Goal: Check status: Check status

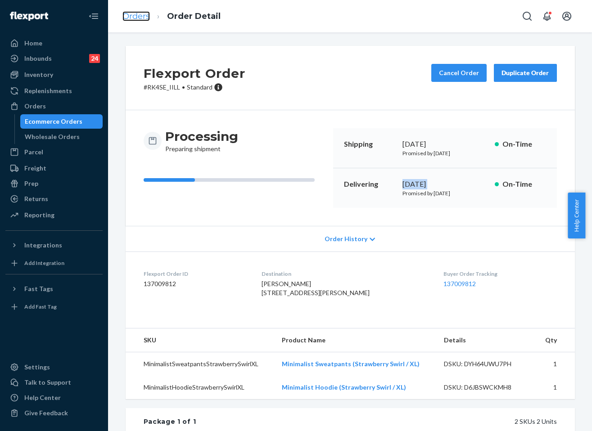
click at [135, 14] on link "Orders" at bounding box center [135, 16] width 27 height 10
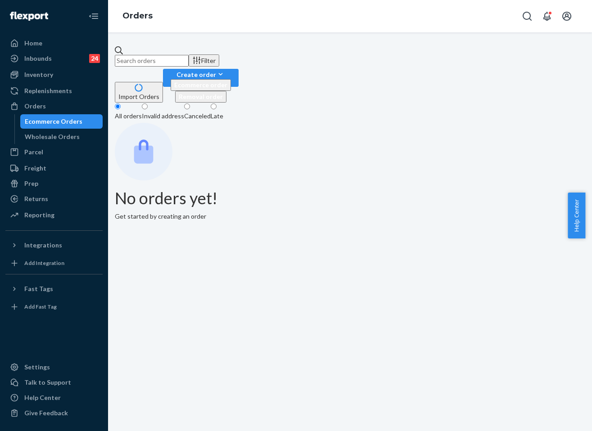
click at [189, 57] on input "text" at bounding box center [152, 61] width 74 height 12
paste input "252889758"
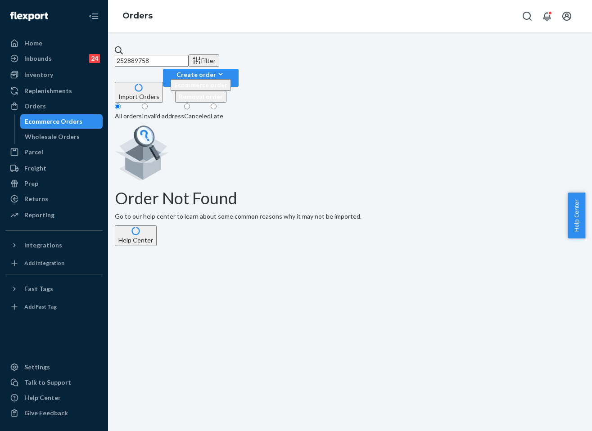
type input "252889758"
click at [311, 103] on fieldset "All orders Invalid address Canceled Late" at bounding box center [350, 113] width 470 height 20
click at [189, 63] on input "252889758" at bounding box center [152, 61] width 74 height 12
click at [37, 105] on div "Orders" at bounding box center [35, 106] width 22 height 9
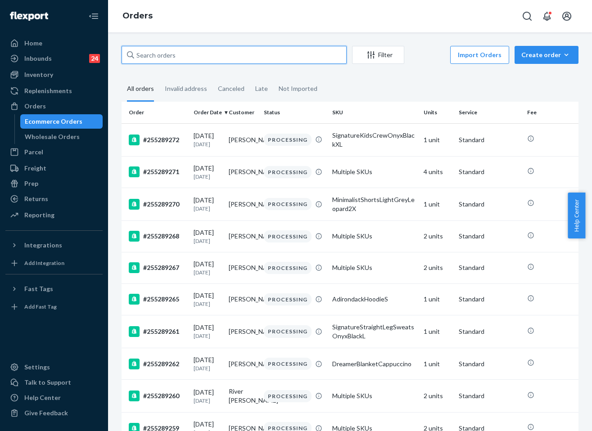
click at [270, 48] on input "text" at bounding box center [233, 55] width 225 height 18
paste input "252889758"
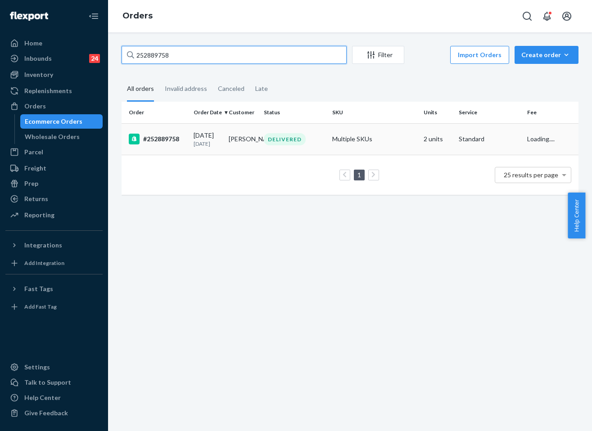
type input "252889758"
click at [343, 151] on td "Multiple SKUs" at bounding box center [373, 138] width 91 height 31
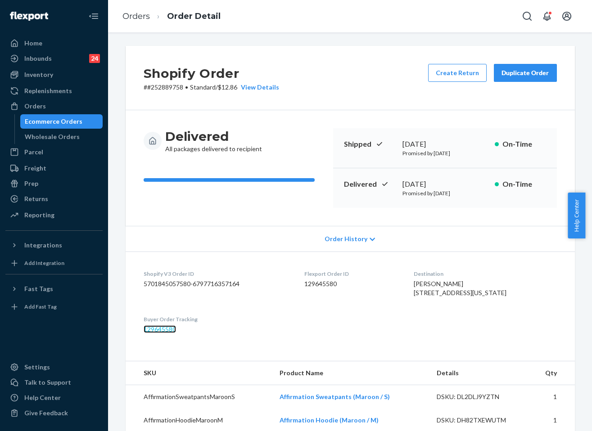
click at [164, 333] on link "129645580" at bounding box center [160, 329] width 32 height 8
click at [234, 18] on div "Orders Order Detail" at bounding box center [350, 16] width 484 height 32
click at [149, 18] on link "Orders" at bounding box center [135, 16] width 27 height 10
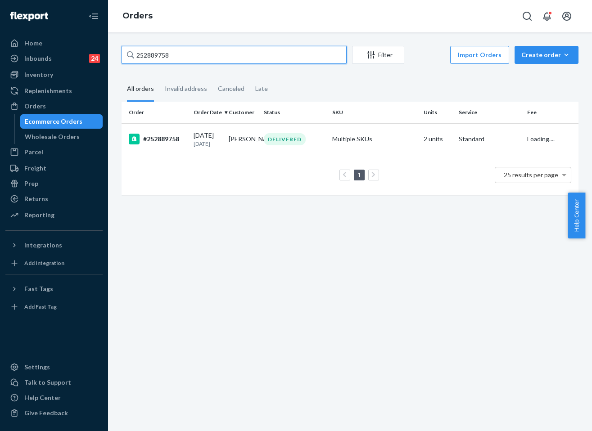
click at [224, 53] on input "252889758" at bounding box center [233, 55] width 225 height 18
paste input "4492530"
type input "254492530"
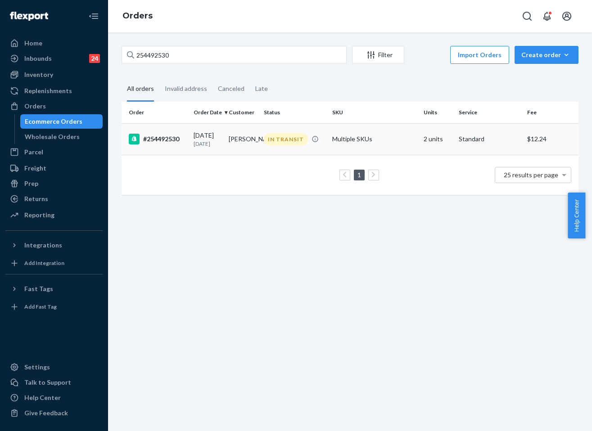
click at [293, 144] on div "IN TRANSIT" at bounding box center [286, 139] width 44 height 12
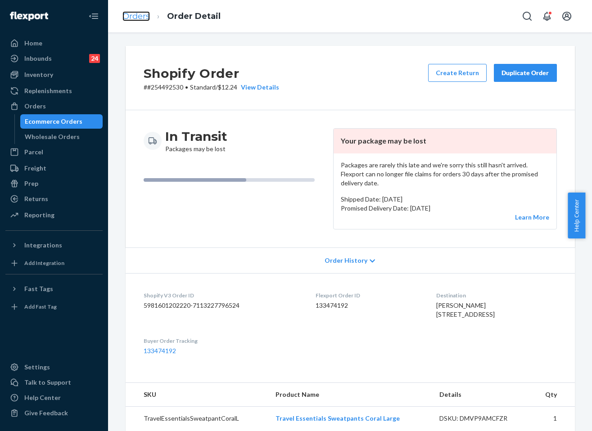
click at [137, 13] on link "Orders" at bounding box center [135, 16] width 27 height 10
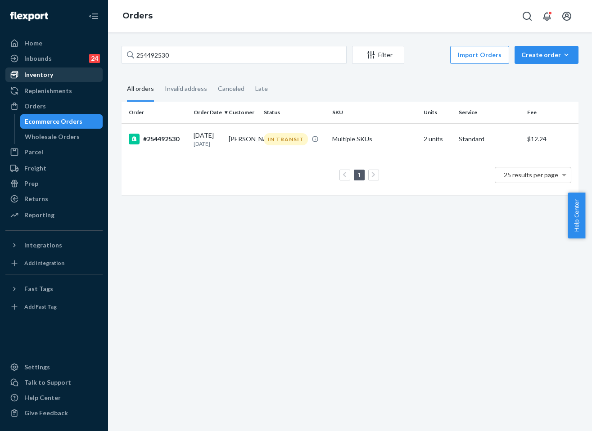
click at [43, 72] on div "Inventory" at bounding box center [38, 74] width 29 height 9
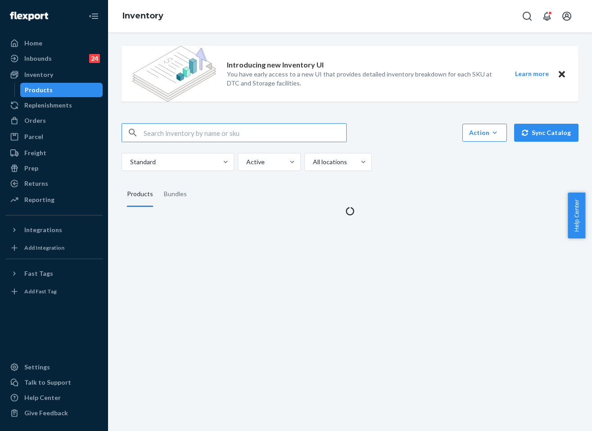
click at [186, 140] on input "text" at bounding box center [245, 133] width 202 height 18
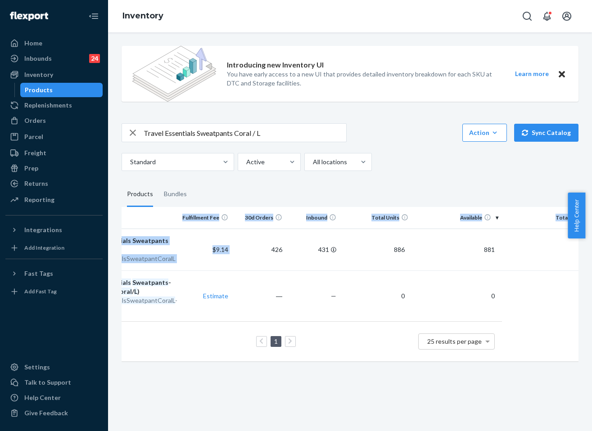
scroll to position [0, 133]
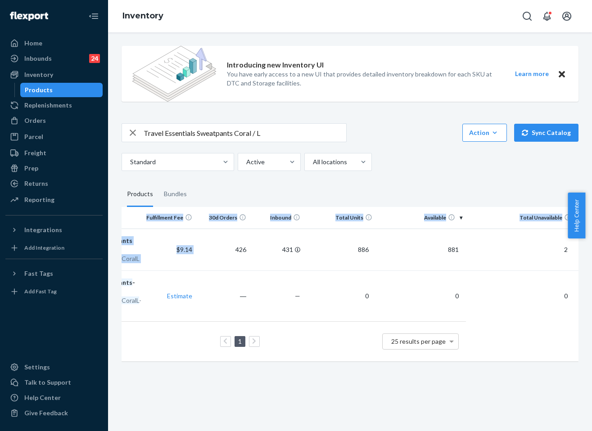
drag, startPoint x: 386, startPoint y: 256, endPoint x: 587, endPoint y: 251, distance: 200.8
click at [585, 251] on div "Introducing new Inventory UI You have early access to a new UI that provides de…" at bounding box center [350, 231] width 484 height 399
drag, startPoint x: 474, startPoint y: 199, endPoint x: 252, endPoint y: 138, distance: 230.3
click at [474, 199] on fieldset "Products Bundles" at bounding box center [349, 194] width 457 height 25
click at [192, 139] on input "Travel Essentials Sweatpants Coral / L" at bounding box center [245, 133] width 202 height 18
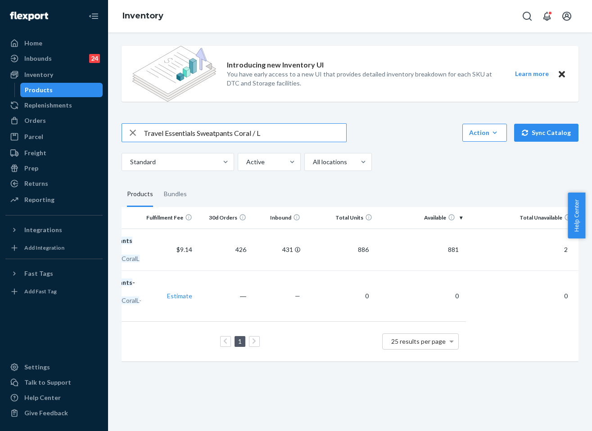
paste input "Hoodie"
type input "Travel Essentials Hoodie Coral / L"
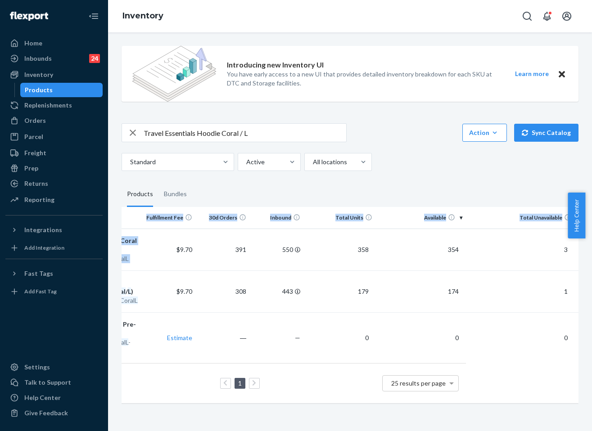
drag, startPoint x: 280, startPoint y: 258, endPoint x: 496, endPoint y: 212, distance: 220.9
click at [585, 258] on html "Home Inbounds 24 Shipping Plans Problems 24 Inventory Products Replenishments O…" at bounding box center [296, 215] width 592 height 431
click at [469, 191] on fieldset "Products Bundles" at bounding box center [349, 194] width 457 height 25
